Goal: Information Seeking & Learning: Learn about a topic

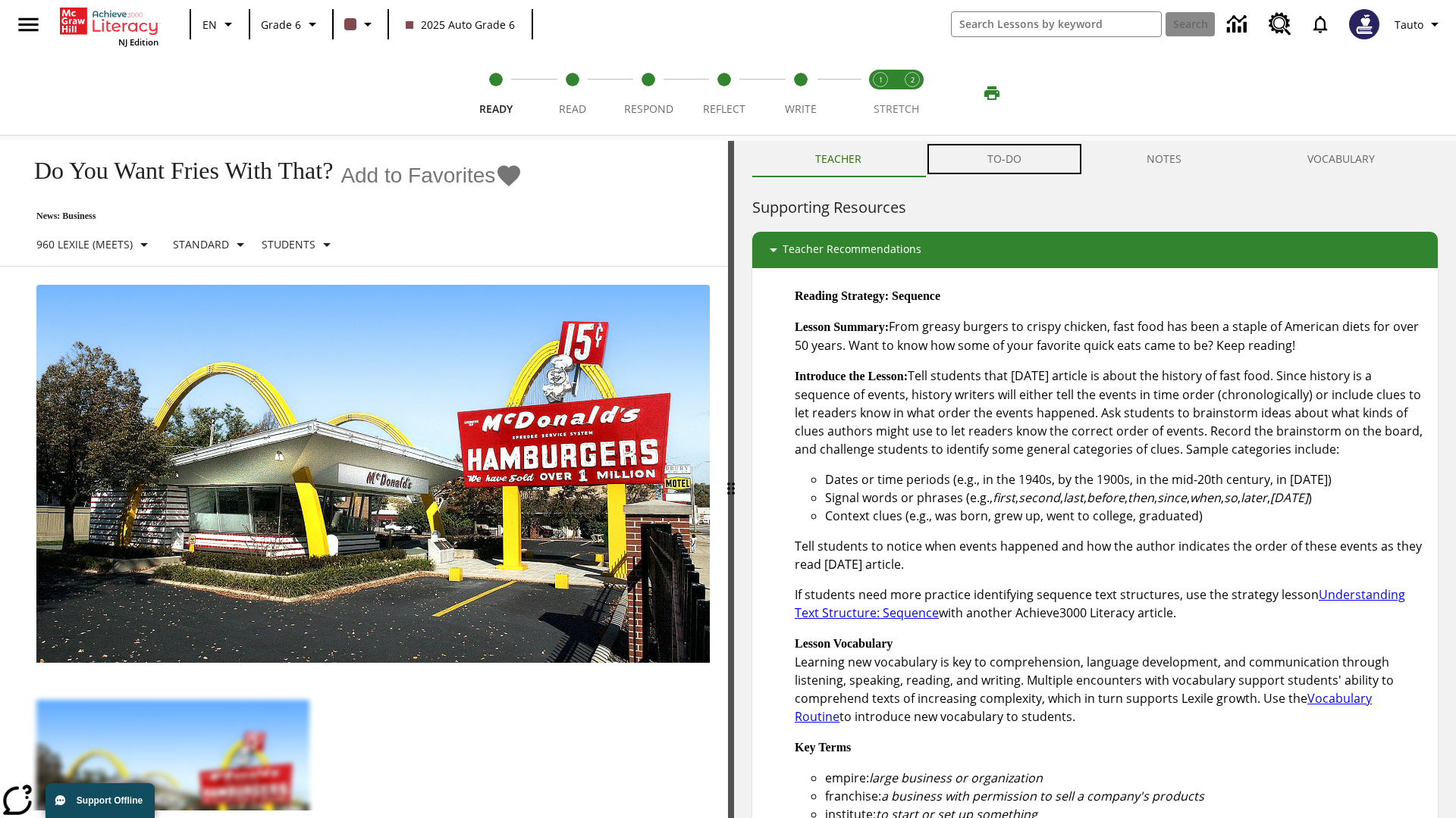
click at [1005, 159] on button "TO-DO" at bounding box center [1004, 158] width 160 height 36
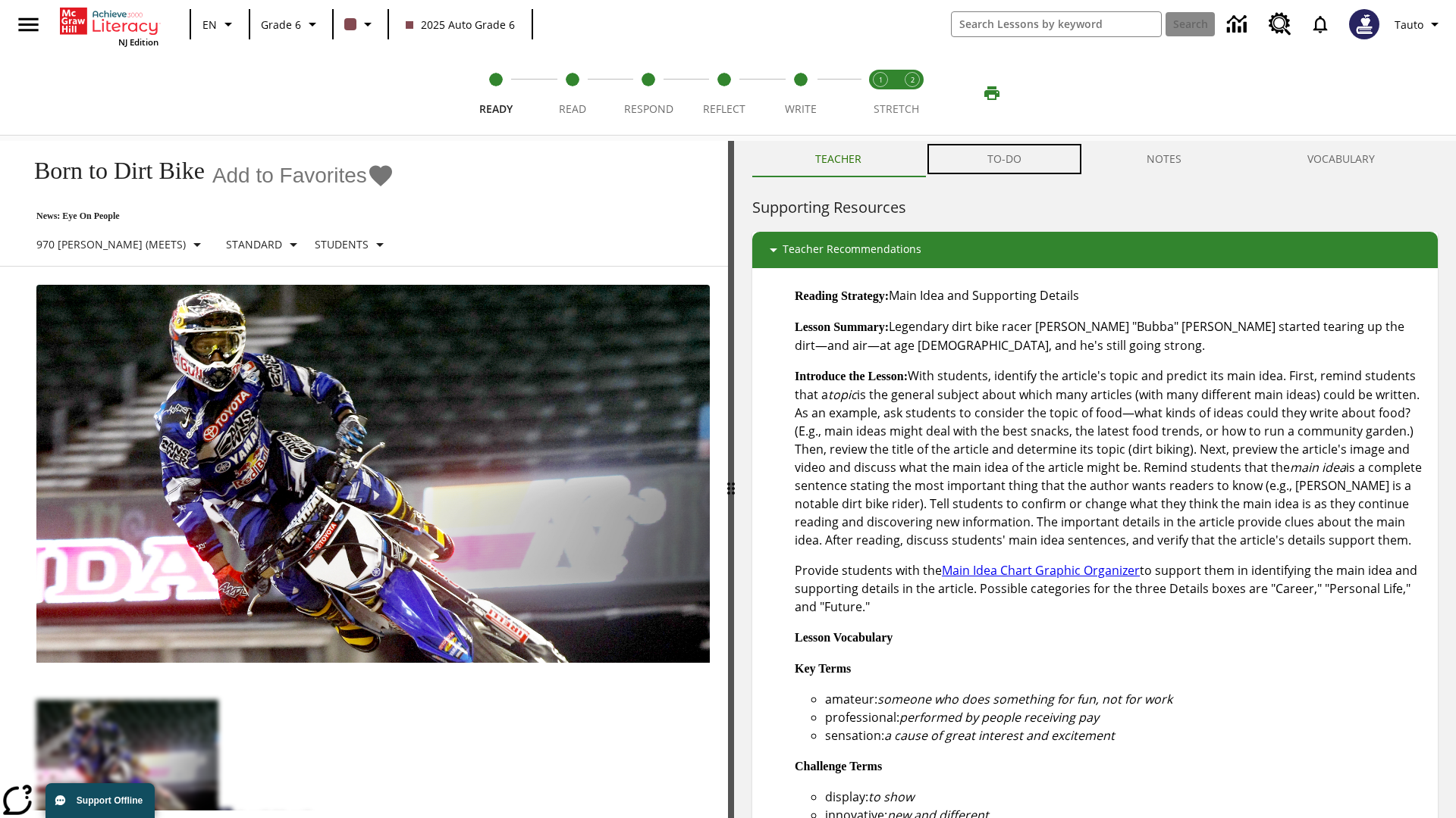
click at [1005, 159] on button "TO-DO" at bounding box center [1004, 158] width 160 height 36
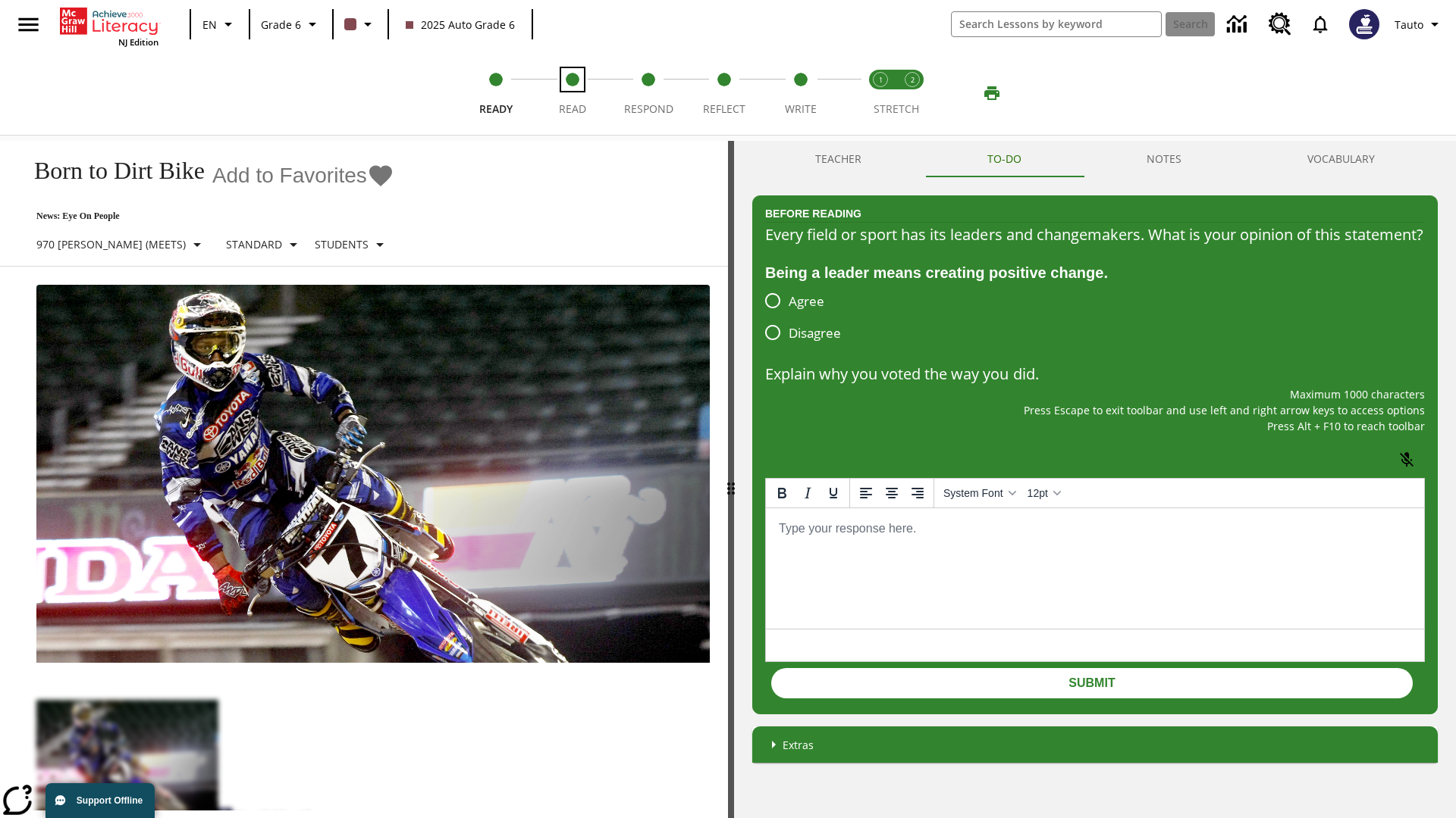
click at [572, 94] on span "Read" at bounding box center [572, 103] width 27 height 27
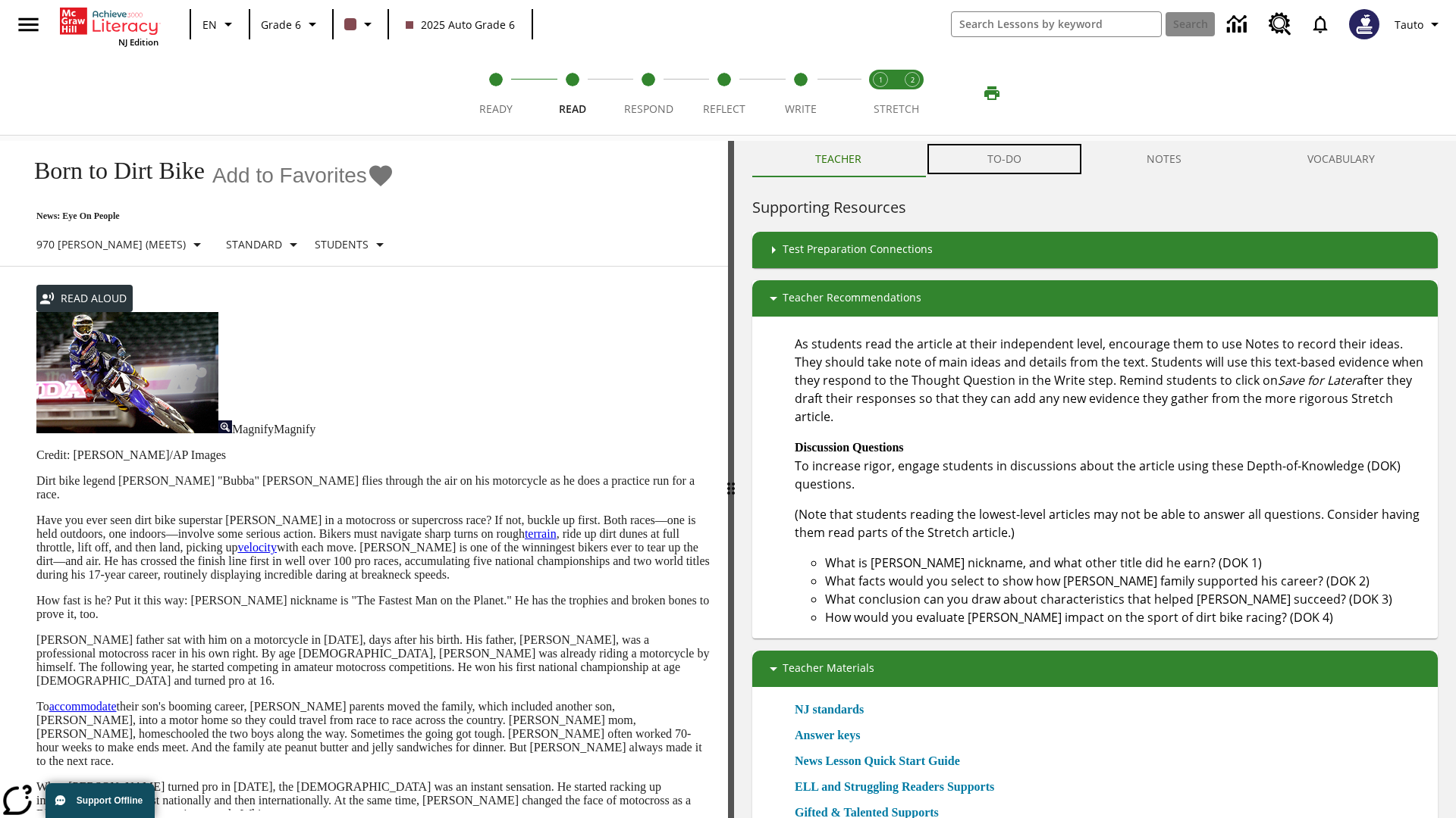
scroll to position [1, 0]
click at [1005, 159] on button "TO-DO" at bounding box center [1004, 158] width 160 height 36
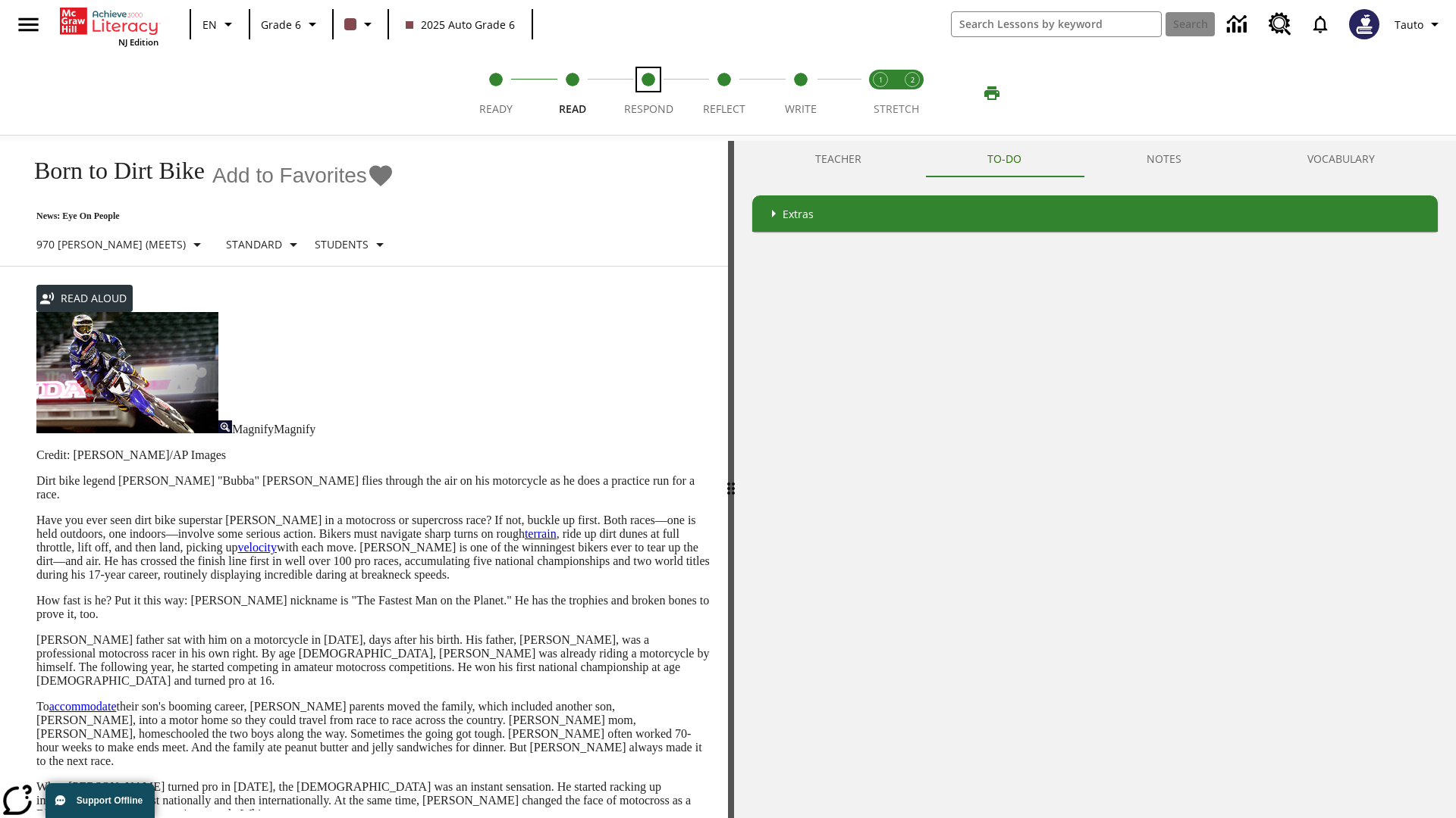
click at [648, 94] on span "Respond" at bounding box center [648, 103] width 49 height 27
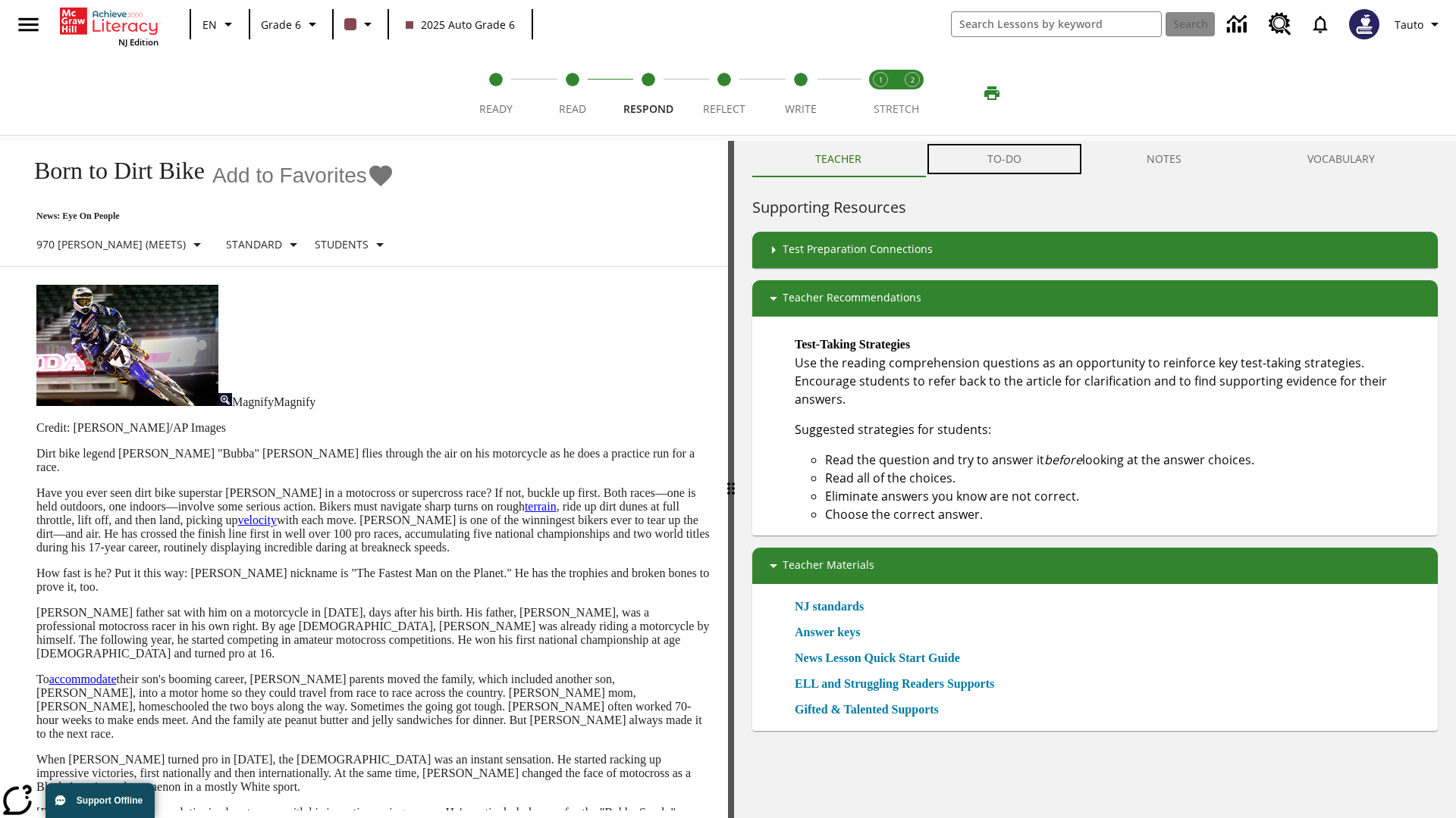
scroll to position [1, 0]
click at [1005, 159] on button "TO-DO" at bounding box center [1004, 158] width 160 height 36
